Goal: Navigation & Orientation: Find specific page/section

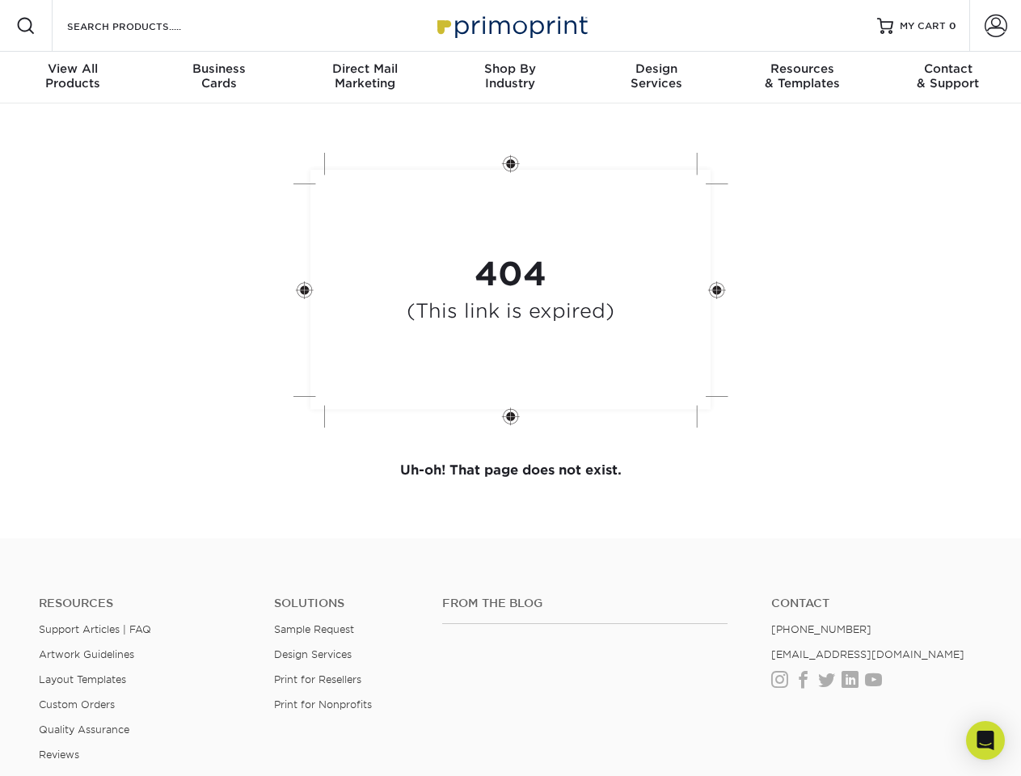
click at [510, 388] on div "404 (This link is expired)" at bounding box center [510, 291] width 485 height 299
click at [26, 26] on span at bounding box center [25, 25] width 19 height 19
click at [995, 26] on span at bounding box center [996, 26] width 23 height 23
click at [73, 78] on div "View All Products" at bounding box center [73, 75] width 146 height 29
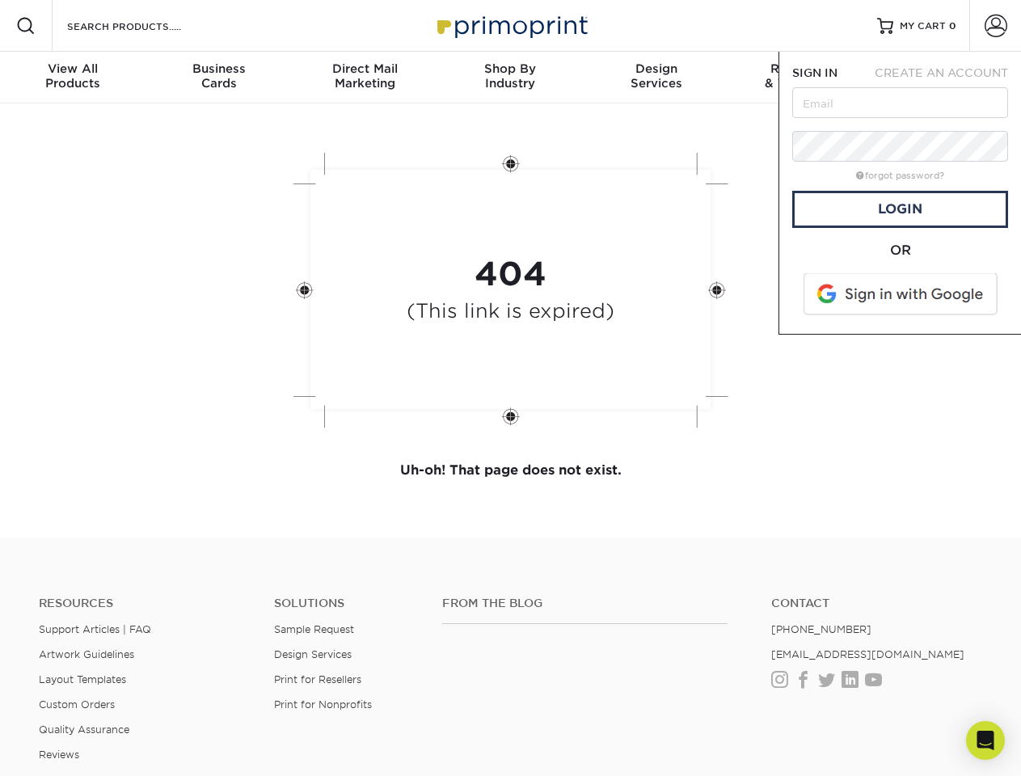
click at [218, 78] on div "Business Cards" at bounding box center [219, 75] width 146 height 29
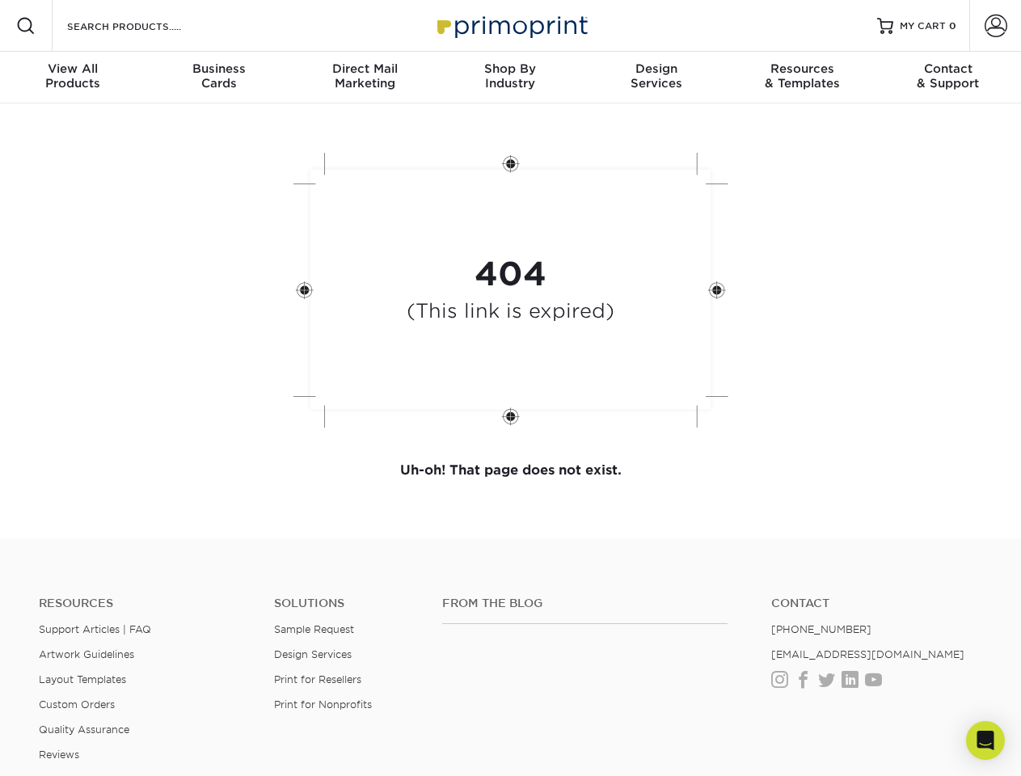
click at [365, 78] on div "Direct Mail Marketing" at bounding box center [365, 75] width 146 height 29
click at [510, 78] on div "Shop By Industry" at bounding box center [510, 75] width 146 height 29
click at [656, 78] on div "Design Services" at bounding box center [657, 75] width 146 height 29
click at [802, 78] on div "Resources & Templates" at bounding box center [802, 75] width 146 height 29
click at [948, 78] on div "Contact & Support" at bounding box center [949, 75] width 146 height 29
